Goal: Task Accomplishment & Management: Use online tool/utility

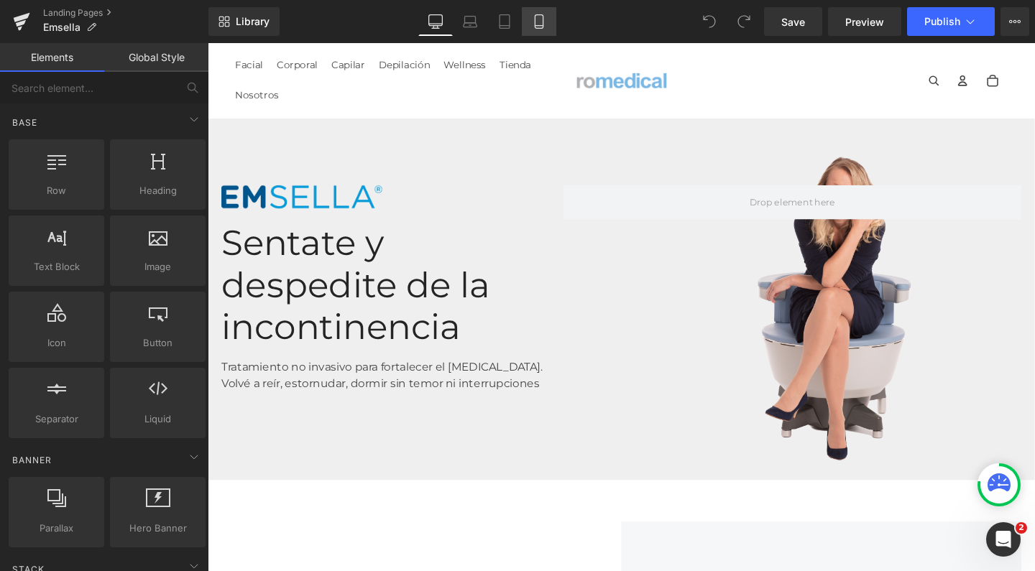
click at [546, 17] on icon at bounding box center [539, 21] width 14 height 14
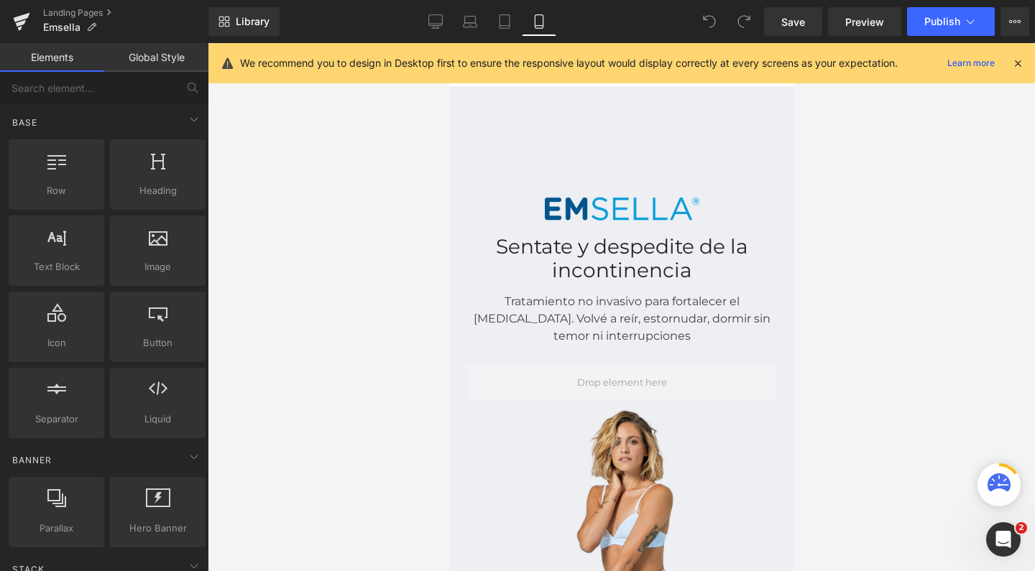
scroll to position [43, 0]
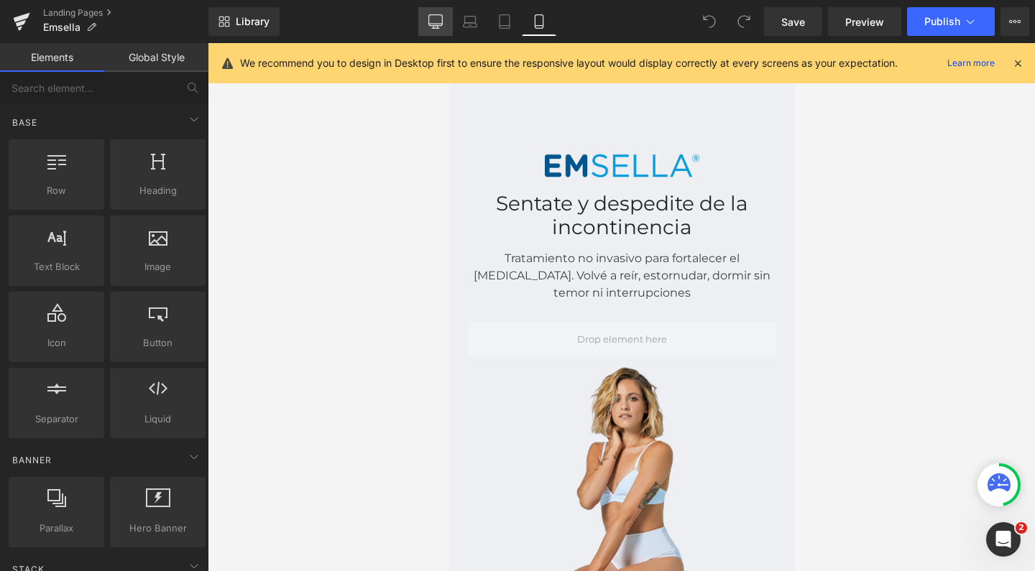
click at [435, 25] on icon at bounding box center [436, 20] width 14 height 11
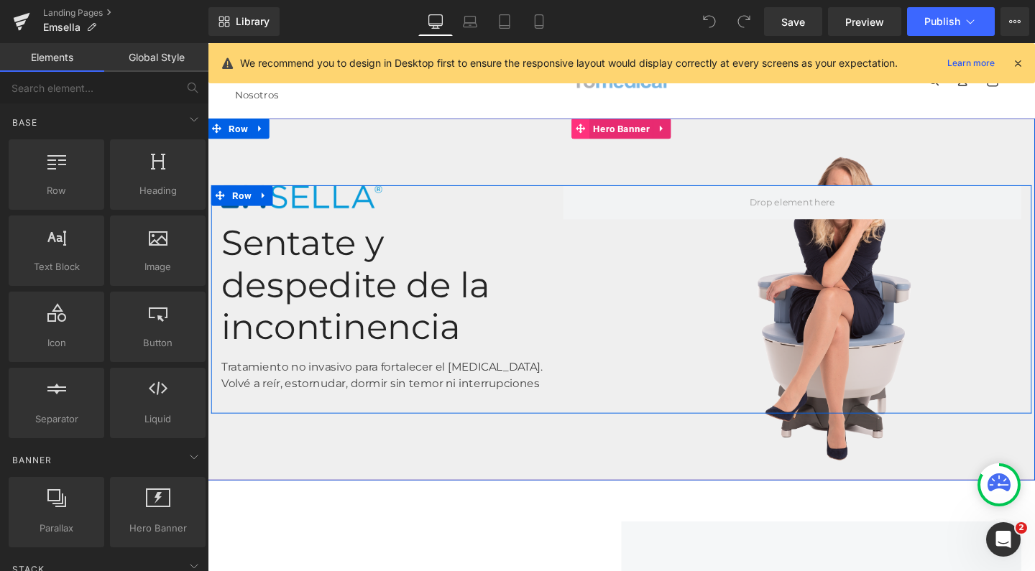
scroll to position [0, 0]
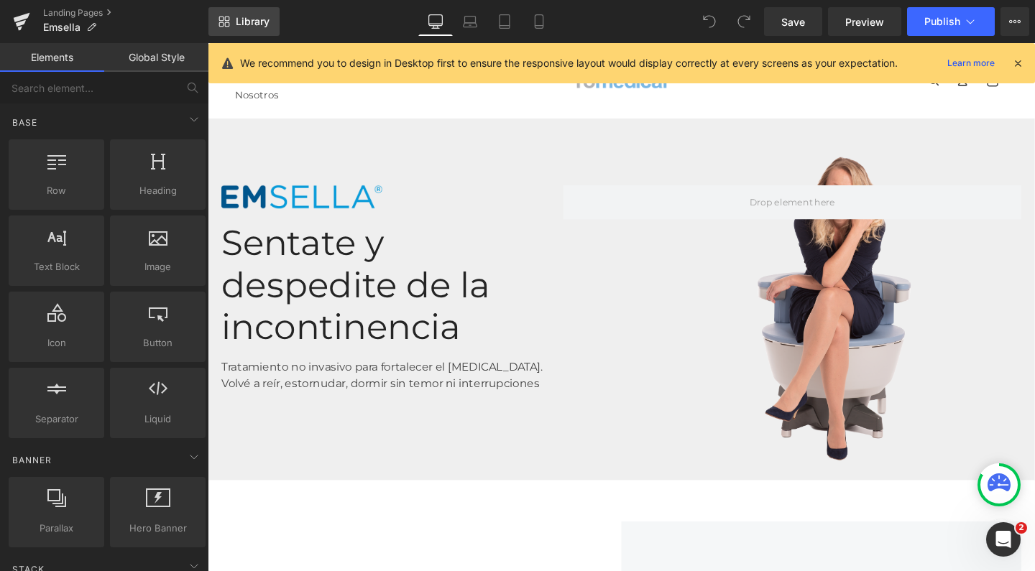
click at [248, 22] on span "Library" at bounding box center [253, 21] width 34 height 13
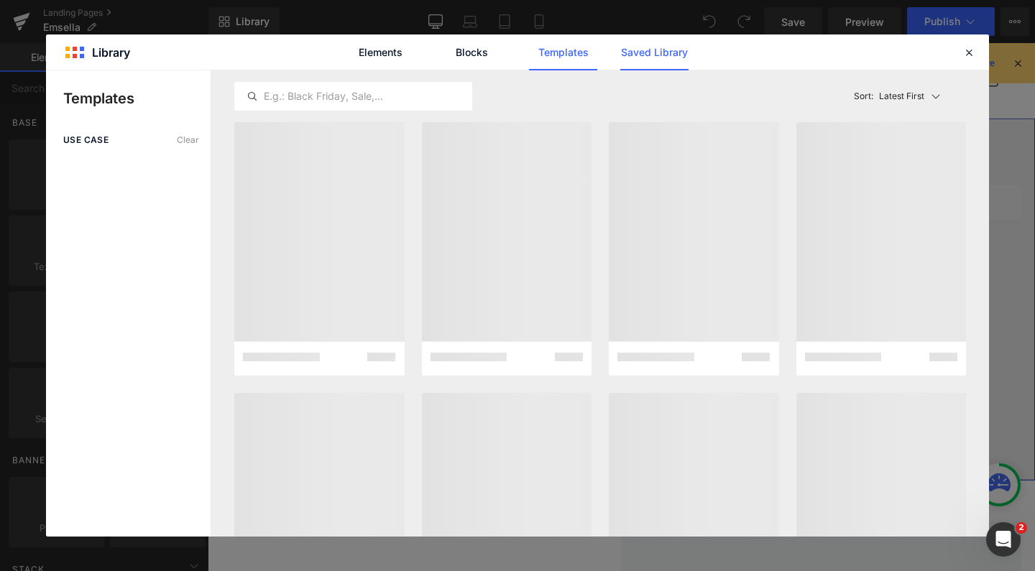
click at [646, 57] on link "Saved Library" at bounding box center [654, 52] width 68 height 36
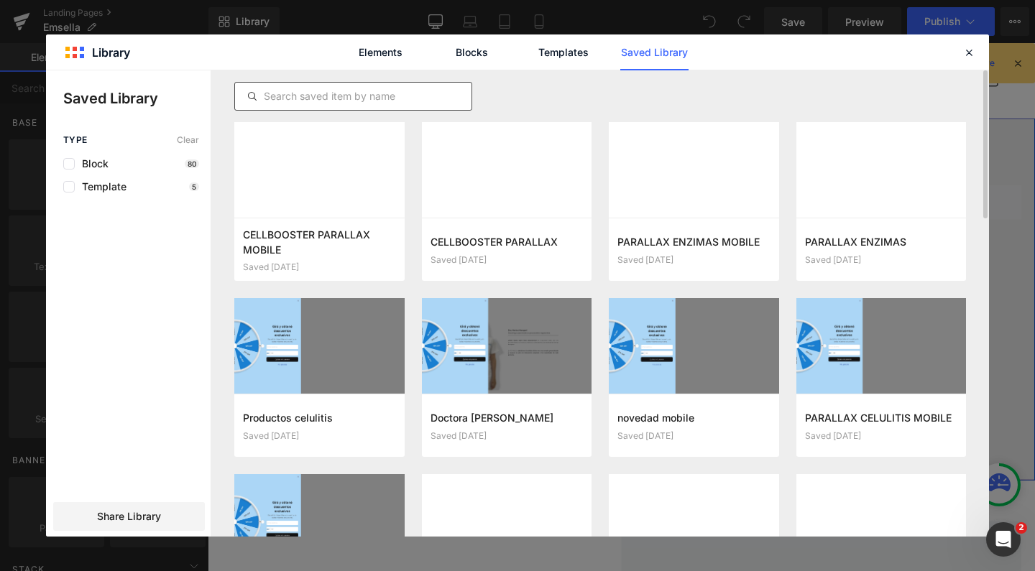
click at [401, 96] on input "text" at bounding box center [353, 96] width 236 height 17
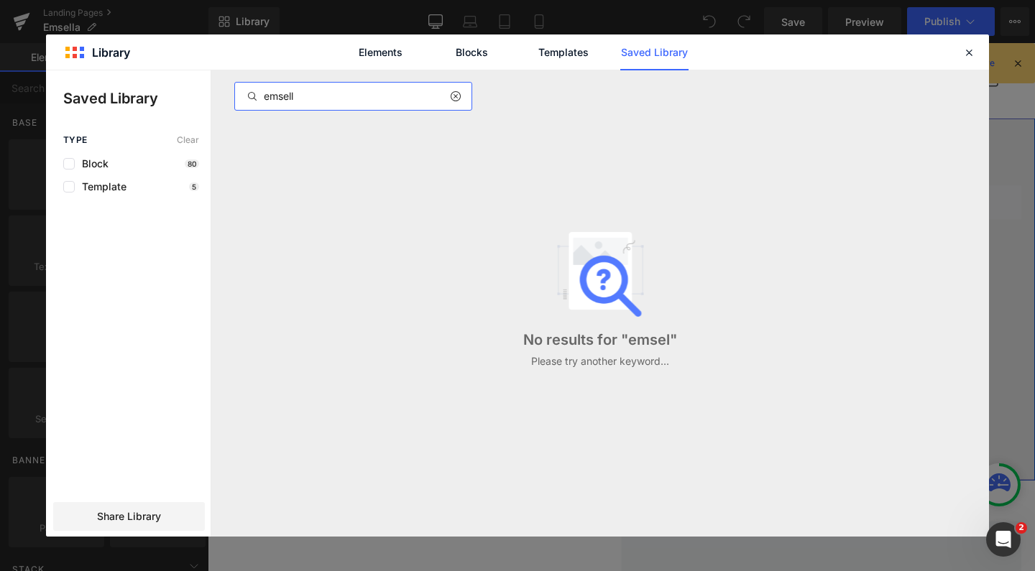
type input "emsella"
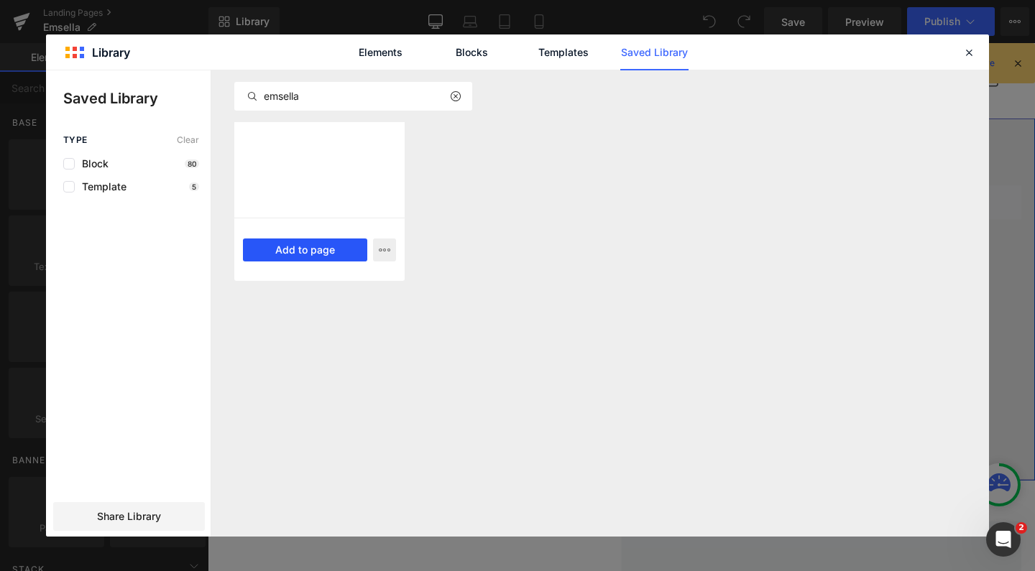
click at [304, 244] on button "Add to page" at bounding box center [305, 250] width 124 height 23
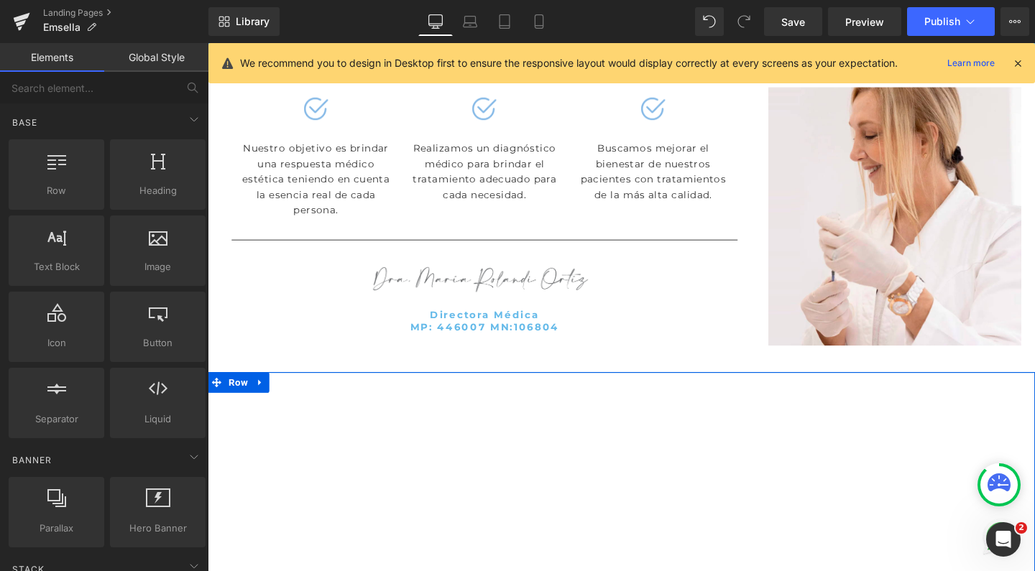
scroll to position [4138, 0]
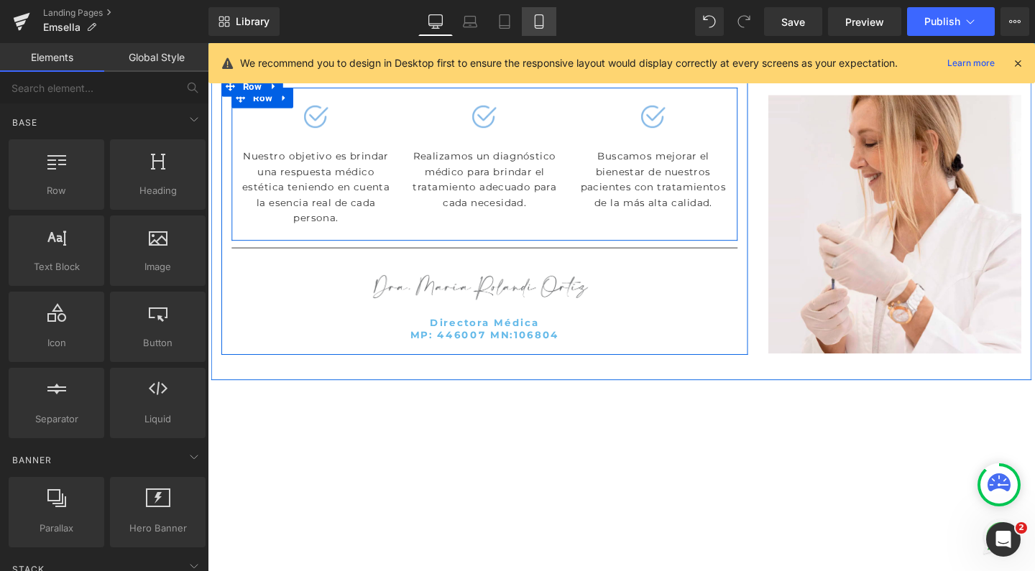
click at [538, 15] on icon at bounding box center [539, 22] width 8 height 14
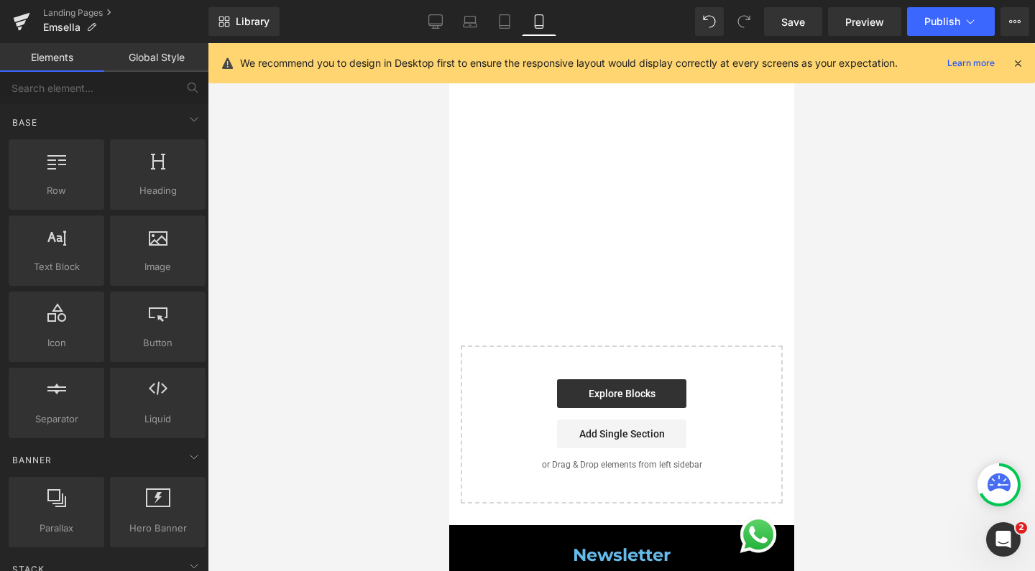
scroll to position [7225, 0]
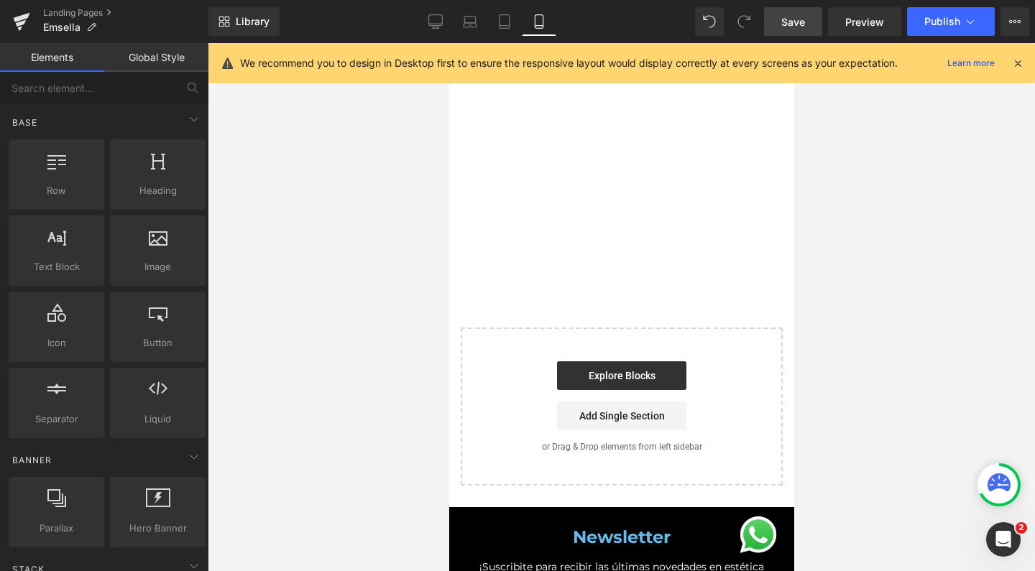
click at [802, 21] on span "Save" at bounding box center [793, 21] width 24 height 15
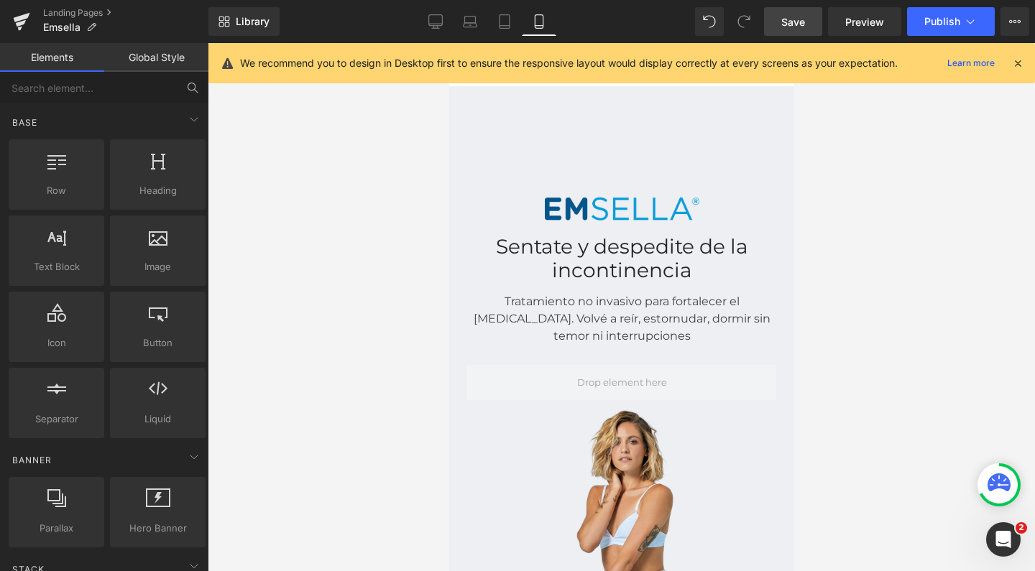
scroll to position [0, 0]
click at [801, 28] on span "Save" at bounding box center [793, 21] width 24 height 15
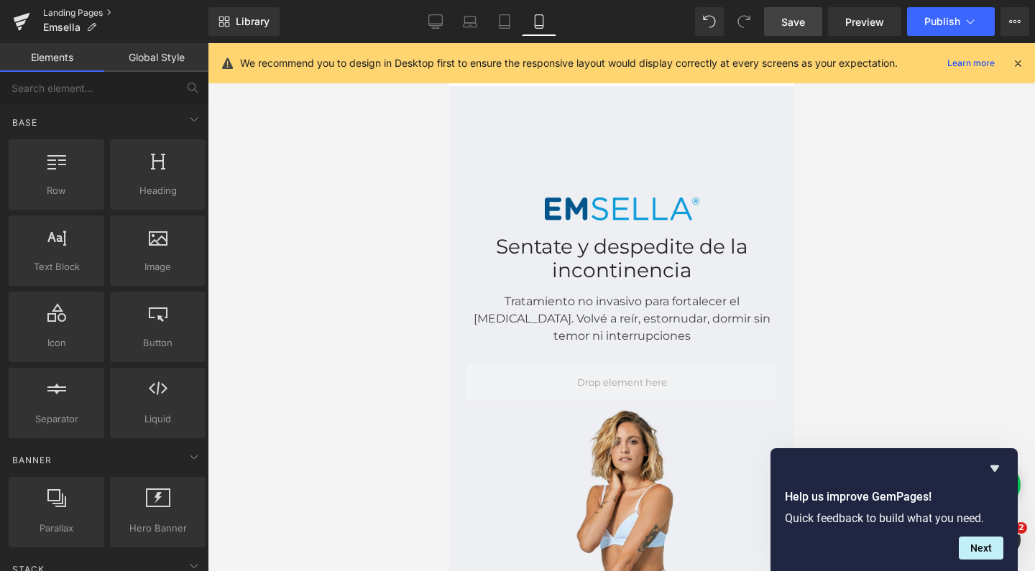
click at [69, 11] on link "Landing Pages" at bounding box center [125, 12] width 165 height 11
